Goal: Find specific page/section: Find specific page/section

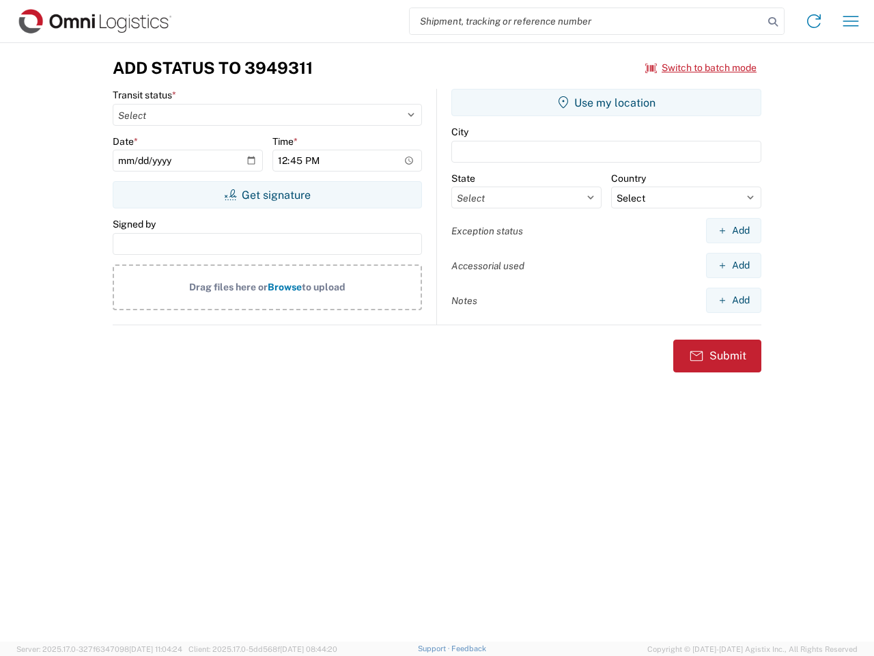
click at [587, 21] on input "search" at bounding box center [587, 21] width 354 height 26
click at [773, 22] on icon at bounding box center [772, 21] width 19 height 19
click at [814, 21] on icon at bounding box center [814, 21] width 22 height 22
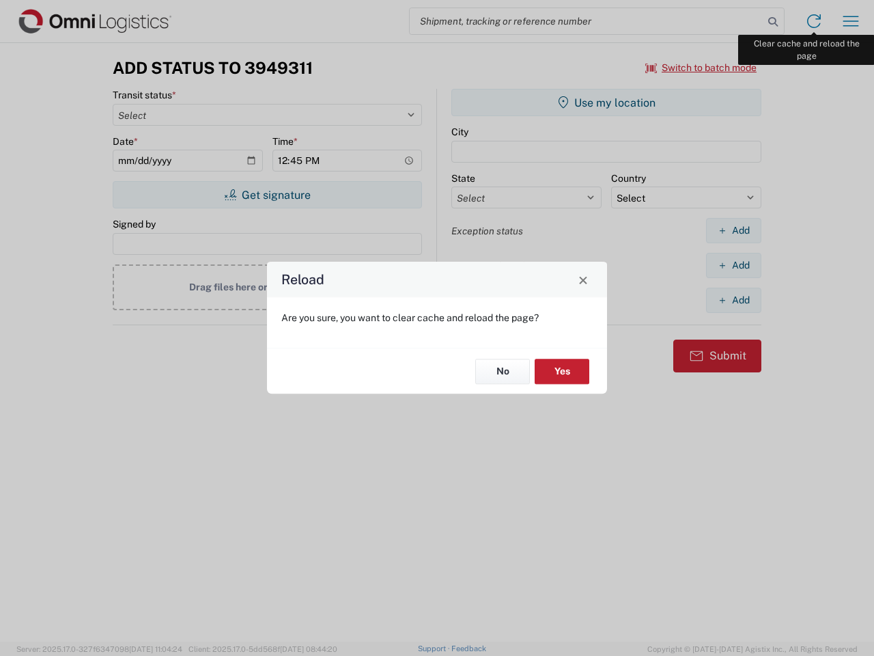
click at [851, 21] on div "Reload Are you sure, you want to clear cache and reload the page? No Yes" at bounding box center [437, 328] width 874 height 656
click at [701, 68] on div "Reload Are you sure, you want to clear cache and reload the page? No Yes" at bounding box center [437, 328] width 874 height 656
click at [267, 195] on div "Reload Are you sure, you want to clear cache and reload the page? No Yes" at bounding box center [437, 328] width 874 height 656
click at [606, 102] on div "Reload Are you sure, you want to clear cache and reload the page? No Yes" at bounding box center [437, 328] width 874 height 656
click at [733, 230] on div "Reload Are you sure, you want to clear cache and reload the page? No Yes" at bounding box center [437, 328] width 874 height 656
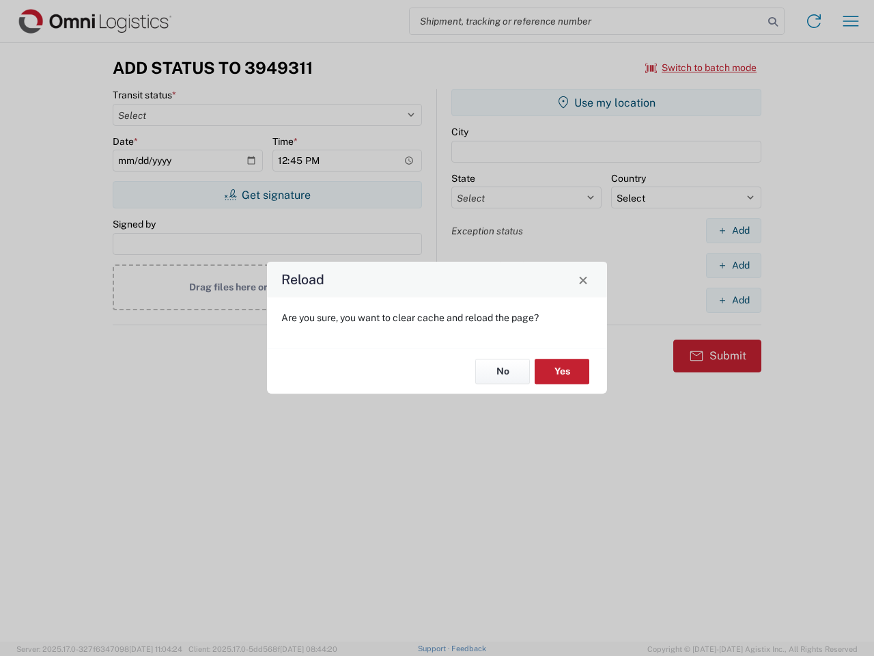
click at [733, 265] on div "Reload Are you sure, you want to clear cache and reload the page? No Yes" at bounding box center [437, 328] width 874 height 656
click at [733, 300] on div "Reload Are you sure, you want to clear cache and reload the page? No Yes" at bounding box center [437, 328] width 874 height 656
